Goal: Find specific page/section: Find specific page/section

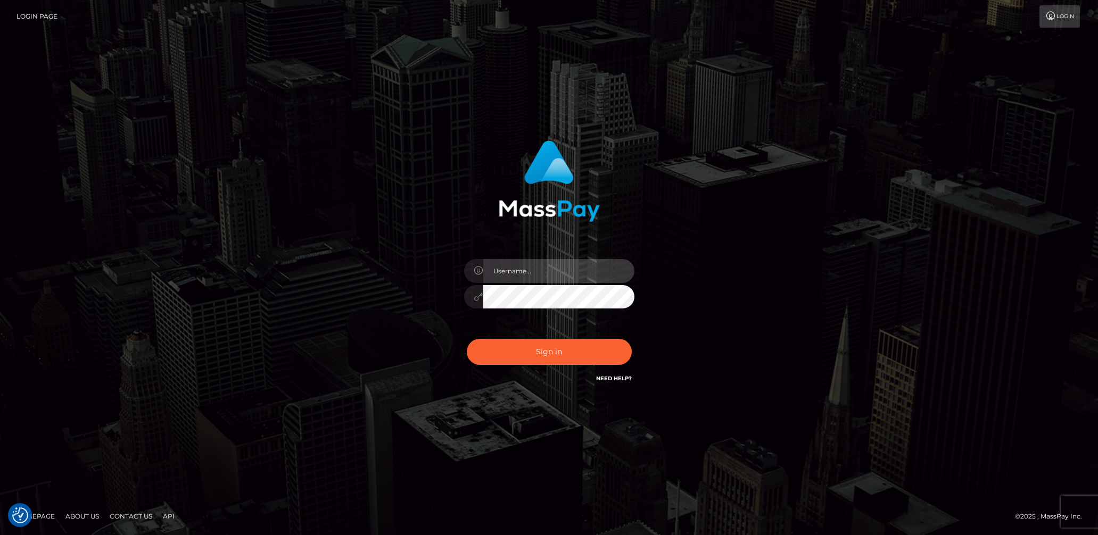
click at [537, 276] on input "text" at bounding box center [558, 271] width 151 height 24
type input "[DEMOGRAPHIC_DATA].v"
click at [539, 352] on button "Sign in" at bounding box center [549, 352] width 165 height 26
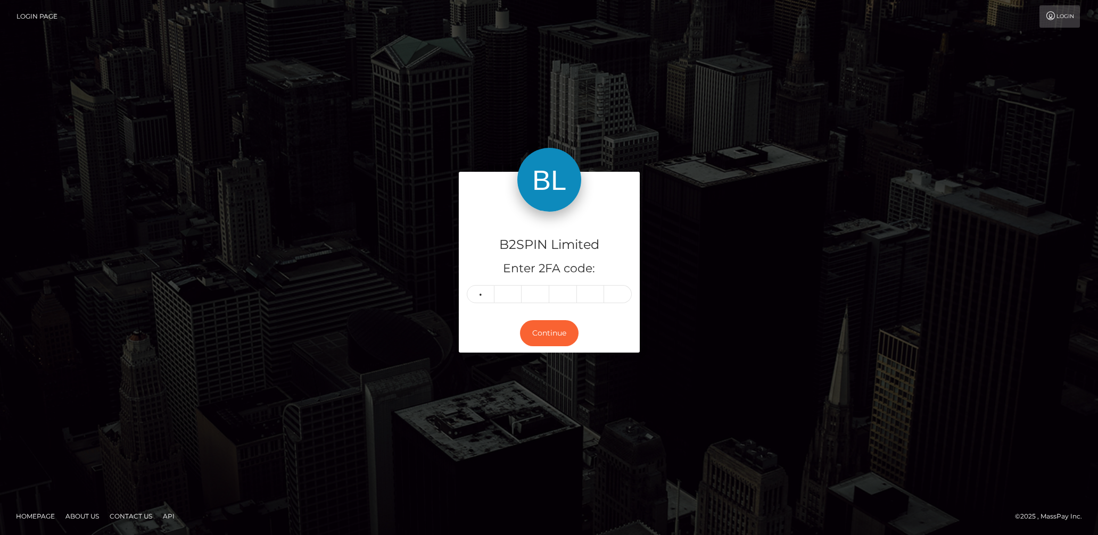
type input "7"
type input "0"
type input "6"
type input "3"
type input "9"
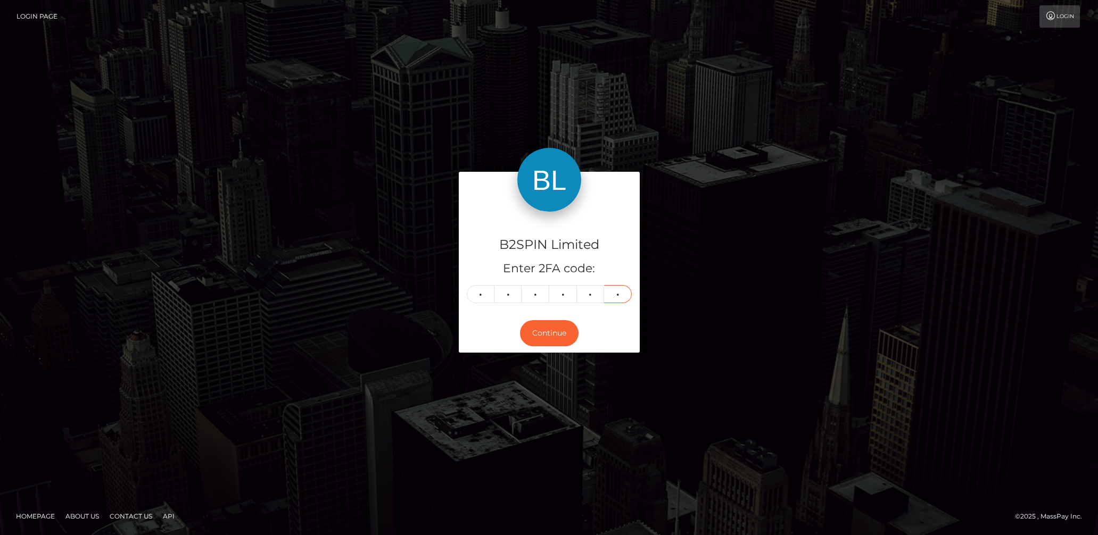
type input "9"
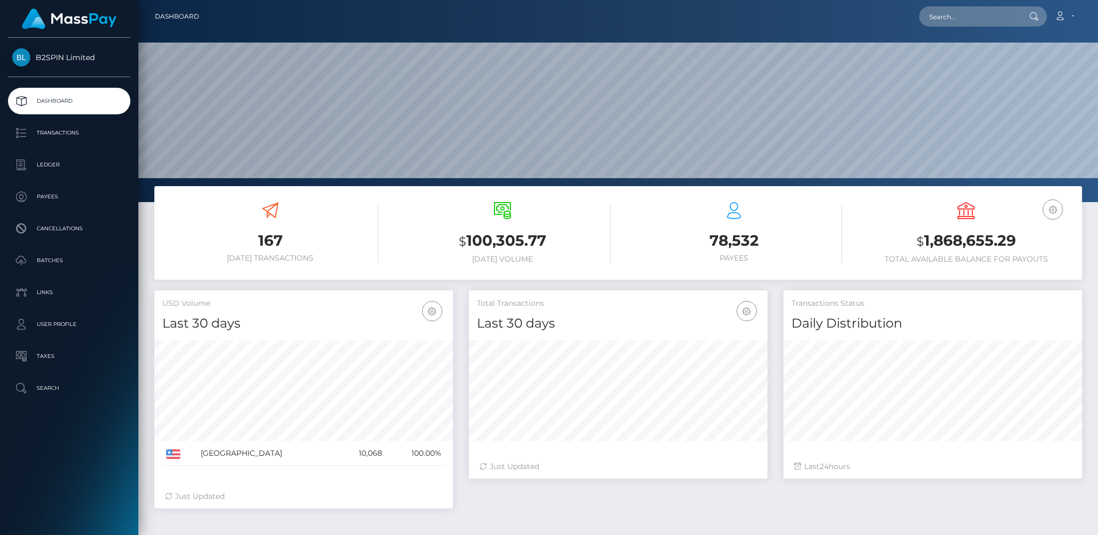
scroll to position [188, 299]
click at [951, 12] on input "text" at bounding box center [969, 16] width 100 height 20
paste input "34b97348-30e7-4175-8c4d-eea965c3d986"
click at [947, 14] on input "34b97348-30e7-4175-8c4d-eea965c3d986" at bounding box center [969, 16] width 100 height 20
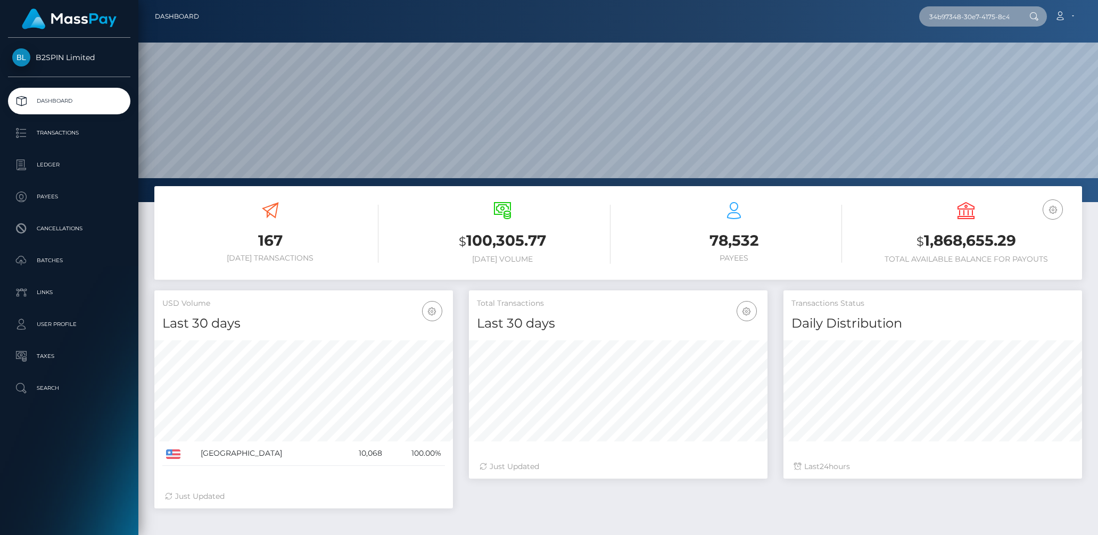
click at [947, 14] on input "34b97348-30e7-4175-8c4d-eea965c3d986" at bounding box center [969, 16] width 100 height 20
paste input "253367"
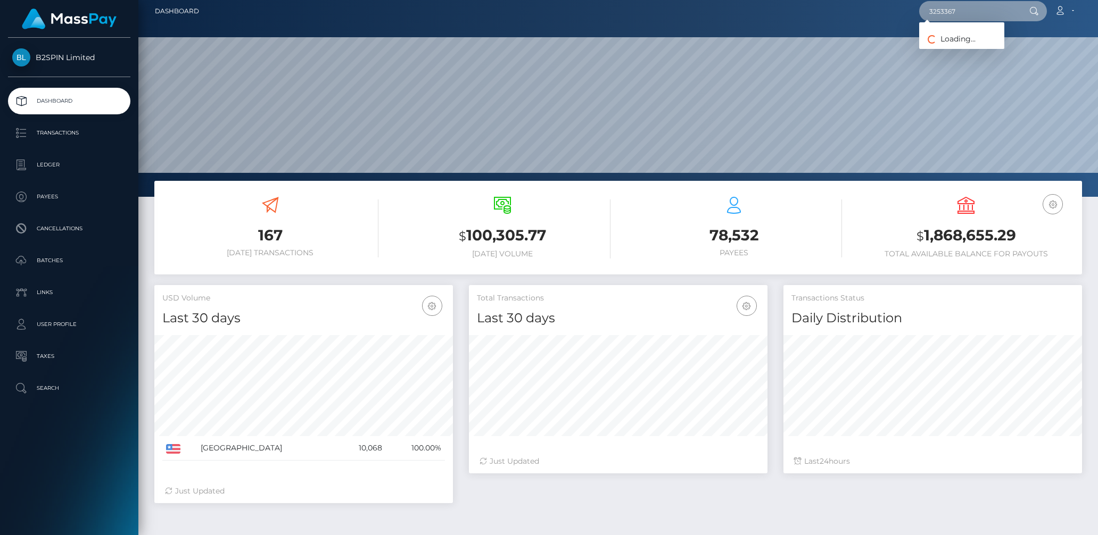
scroll to position [5, 0]
type input "3253367"
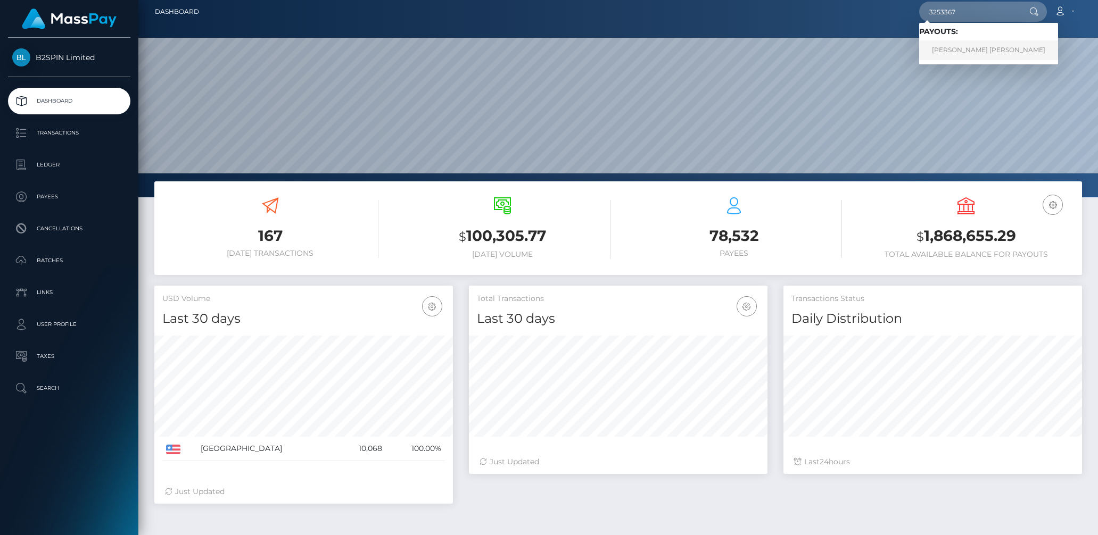
click at [967, 48] on link "ANDREW REKSMY CHHEM" at bounding box center [988, 50] width 139 height 20
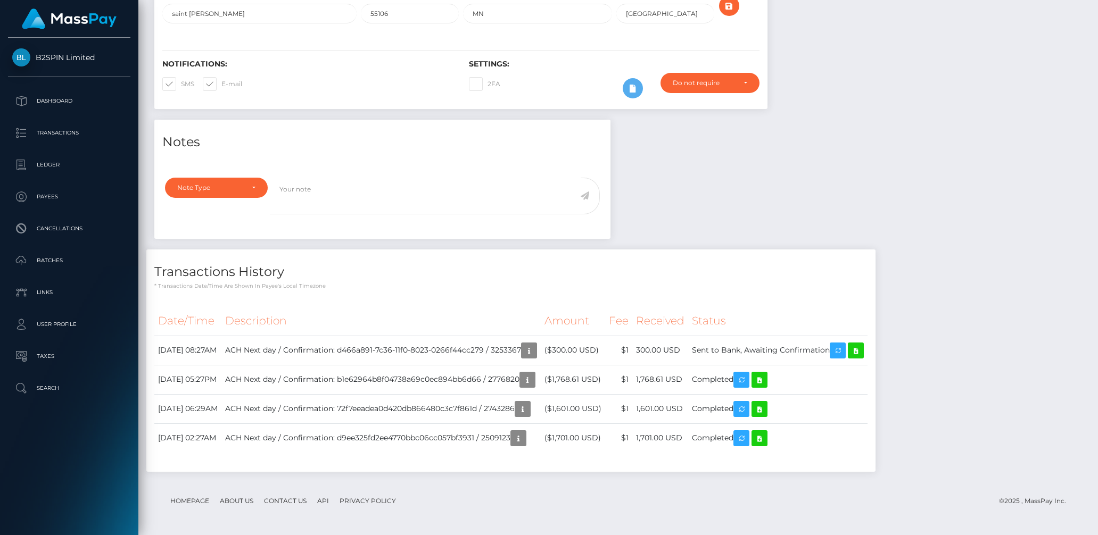
scroll to position [229, 0]
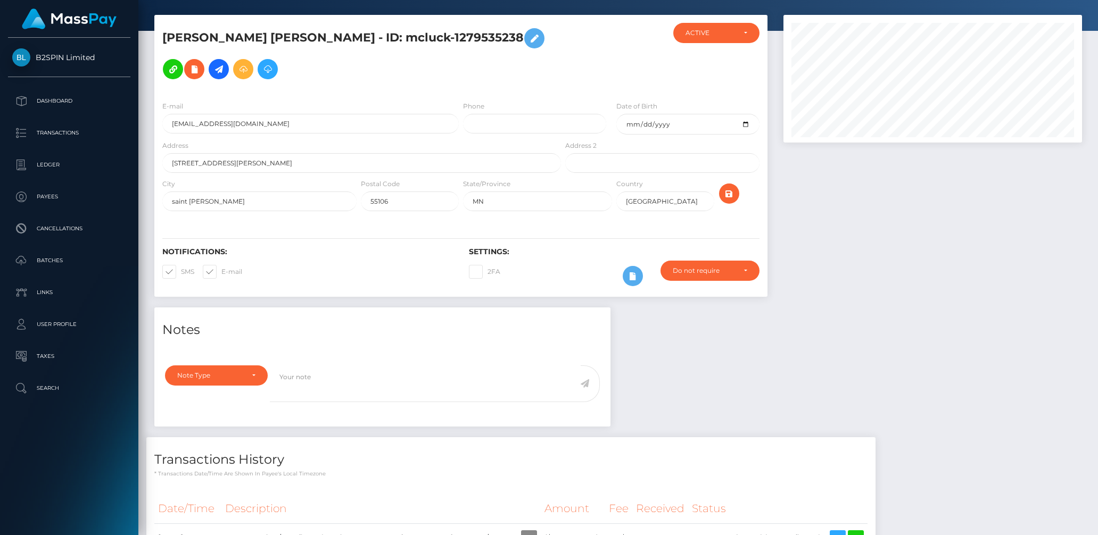
scroll to position [0, 0]
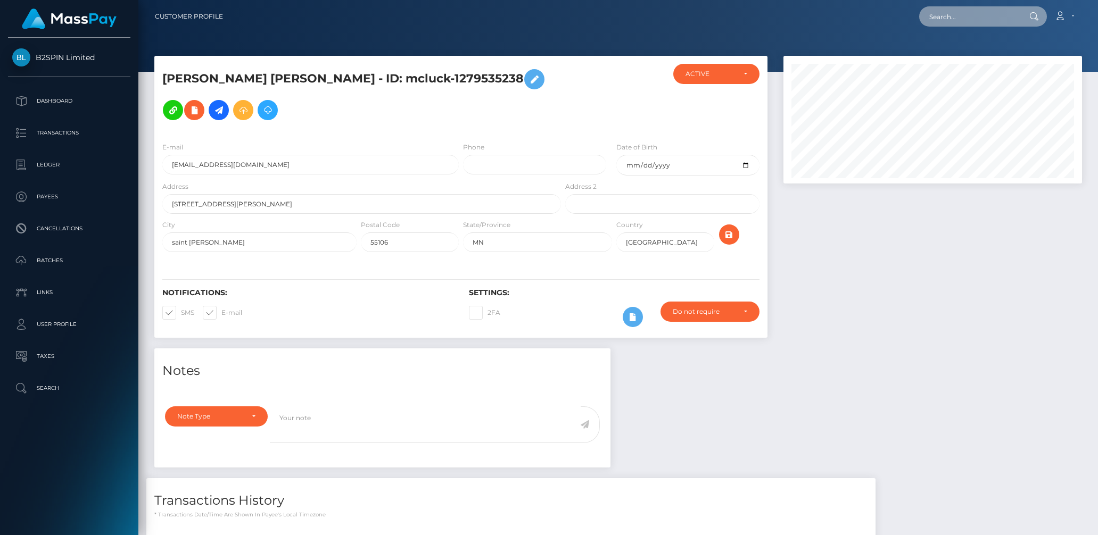
click at [961, 13] on input "text" at bounding box center [969, 16] width 100 height 20
paste input "2019259883"
type input "2019259883"
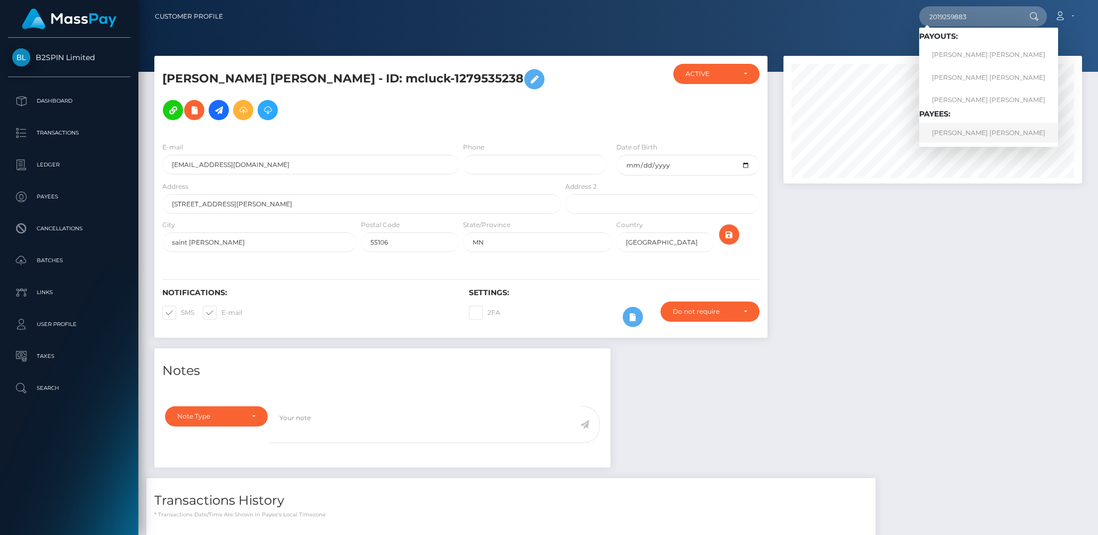
click at [972, 127] on link "JULIO CESAR JR ACEVES" at bounding box center [988, 133] width 139 height 20
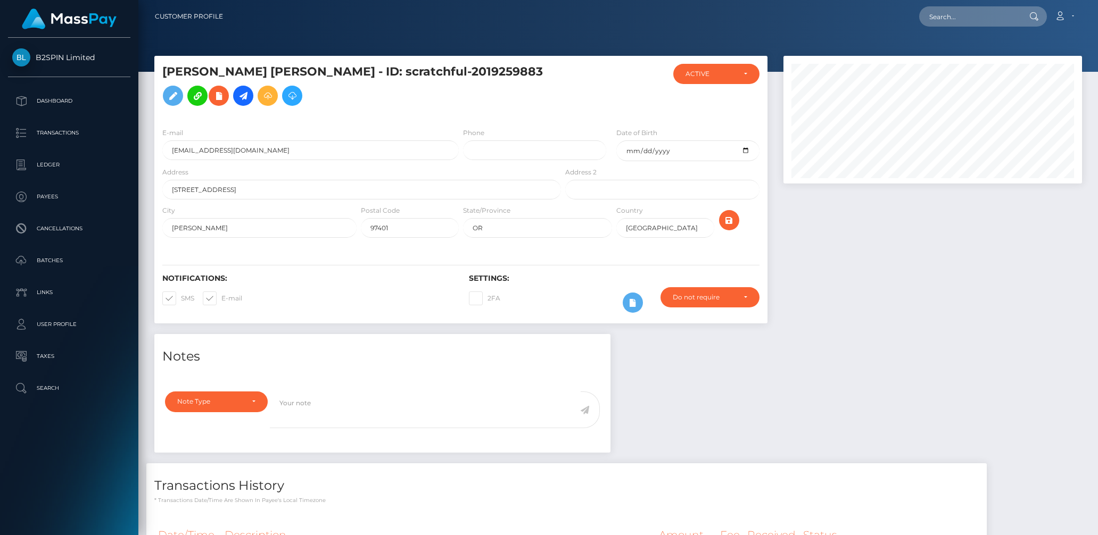
click at [953, 27] on div "Loading... Loading... Account Edit Profile Logout" at bounding box center [656, 16] width 850 height 22
click at [954, 18] on input "text" at bounding box center [969, 16] width 100 height 20
paste input "b0f3c1bc-158b-4f04-a0a0-34889f9ba7b8"
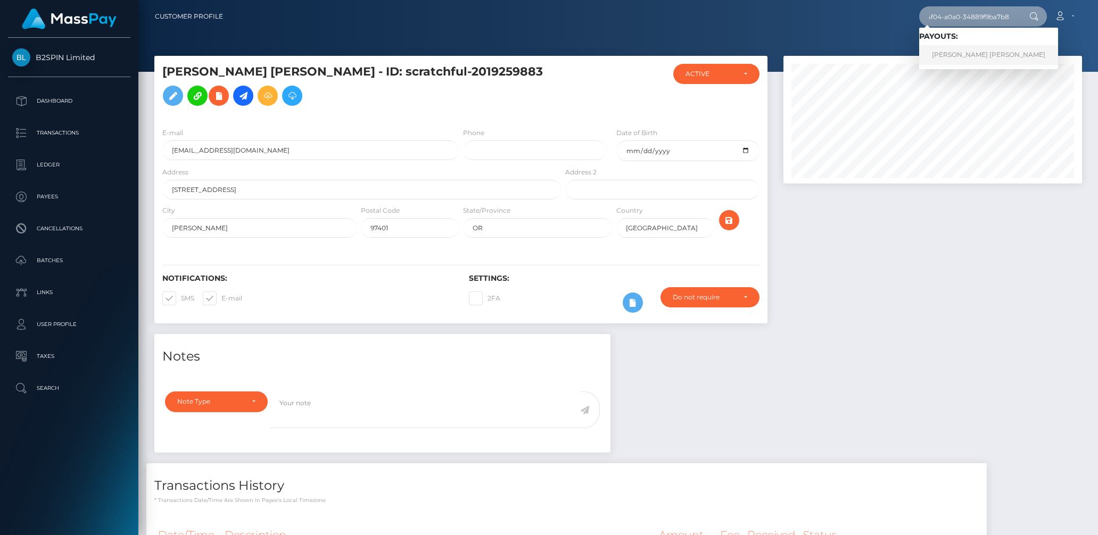
type input "b0f3c1bc-158b-4f04-a0a0-34889f9ba7b8"
click at [956, 47] on link "CHANCELOR JAMES GILL" at bounding box center [988, 55] width 139 height 20
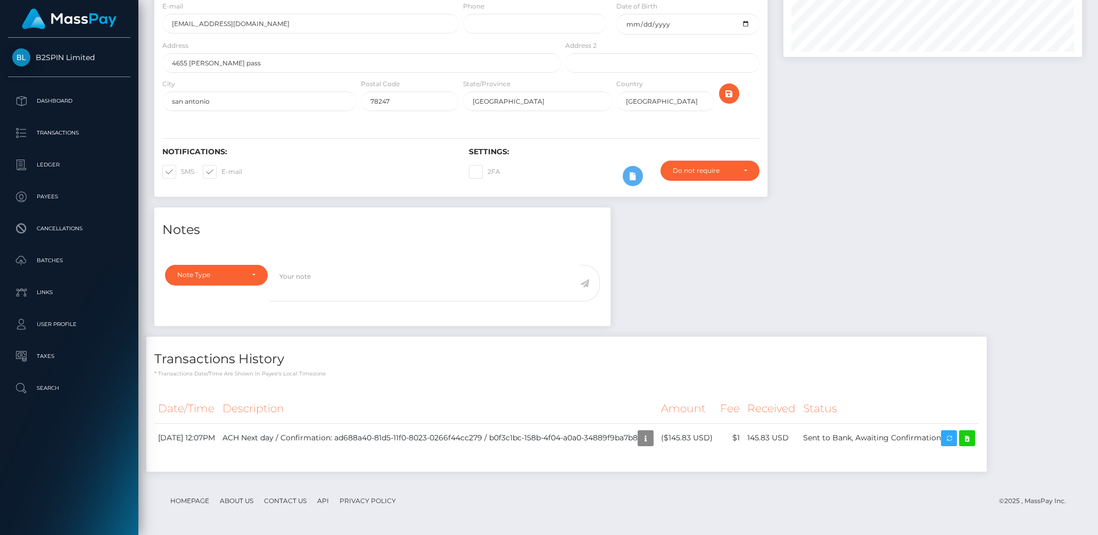
scroll to position [128, 299]
